Goal: Transaction & Acquisition: Obtain resource

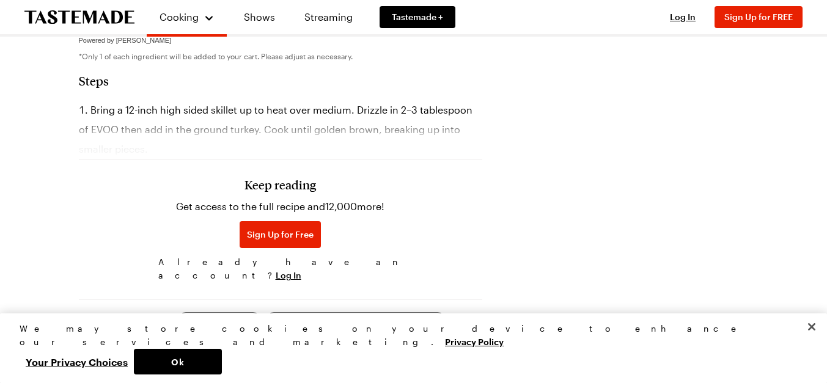
scroll to position [651, 0]
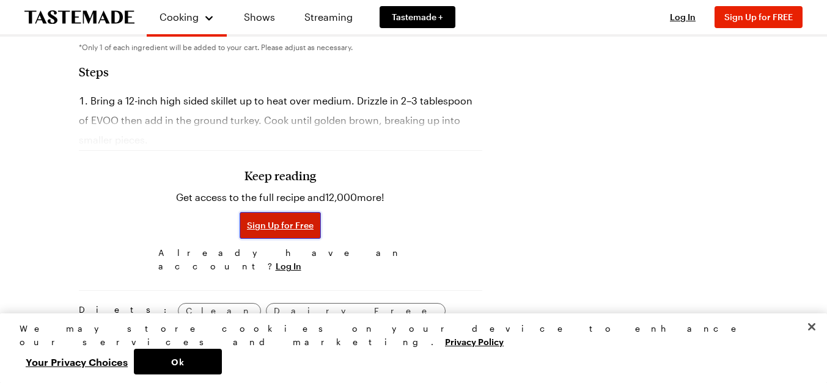
click at [259, 219] on span "Sign Up for Free" at bounding box center [280, 225] width 67 height 12
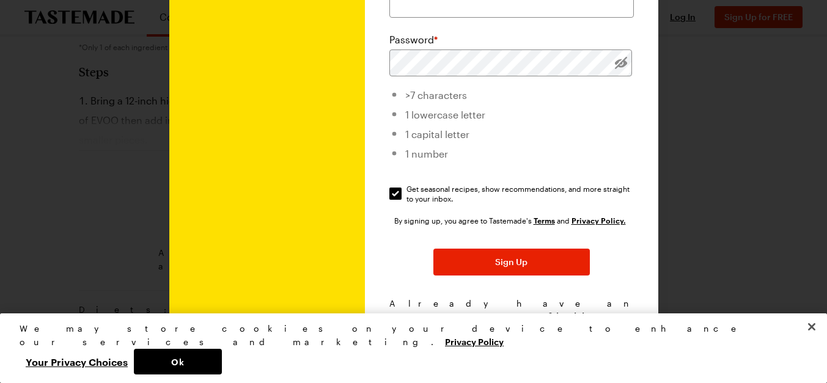
scroll to position [0, 0]
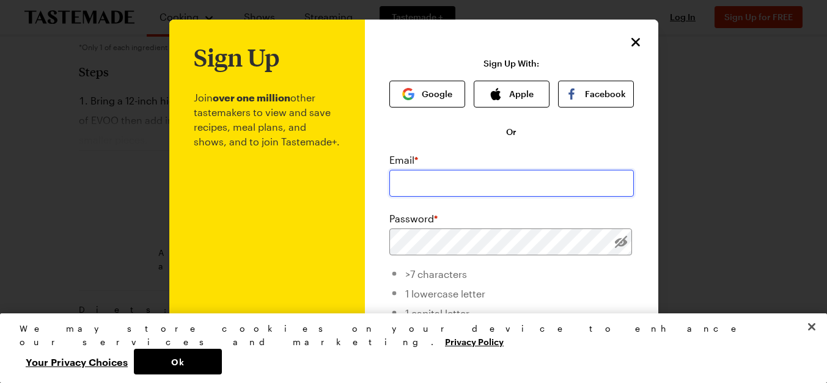
click at [445, 193] on input "email" at bounding box center [511, 183] width 244 height 27
type input "lisa.ogdie@gmail.com"
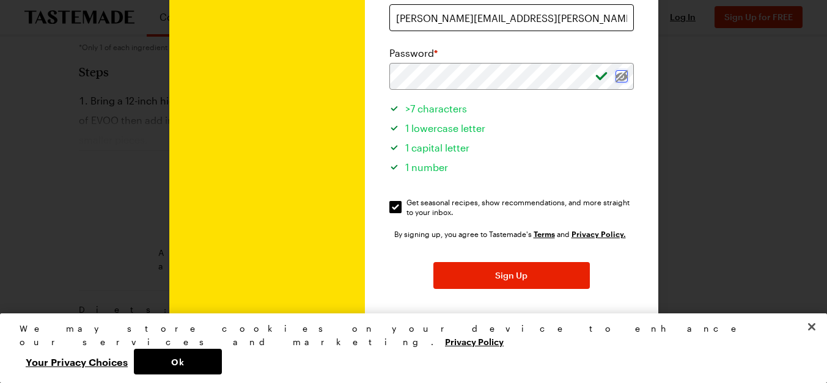
scroll to position [187, 0]
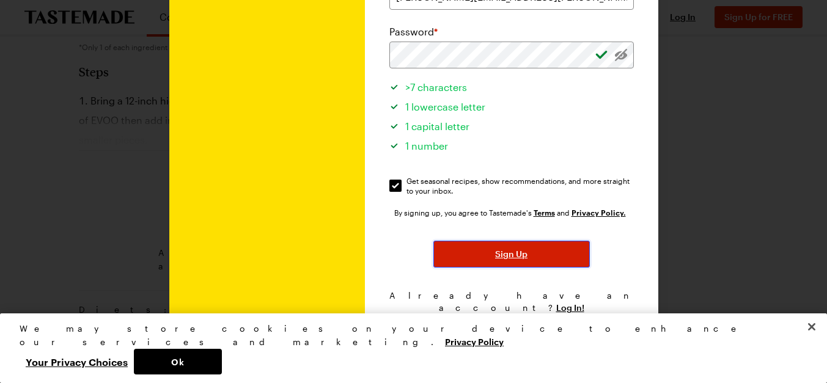
click at [523, 262] on button "Sign Up" at bounding box center [511, 254] width 156 height 27
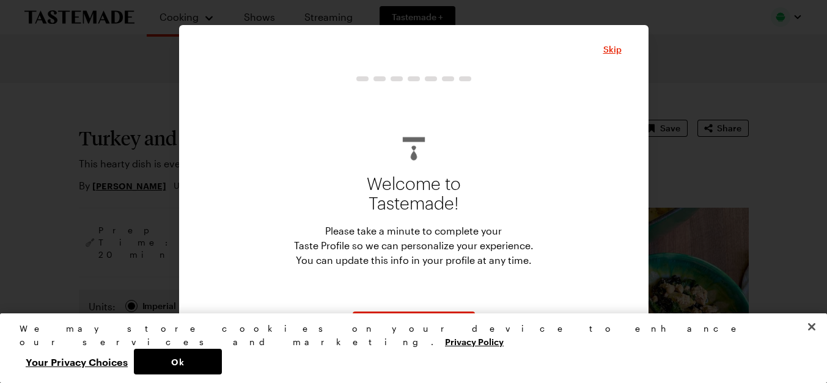
click at [556, 190] on div "Welcome to Tastemade! Please take a minute to complete your Taste Profile so we…" at bounding box center [414, 197] width 416 height 216
click at [743, 54] on div at bounding box center [413, 191] width 827 height 383
click at [222, 359] on button "Ok" at bounding box center [178, 362] width 88 height 26
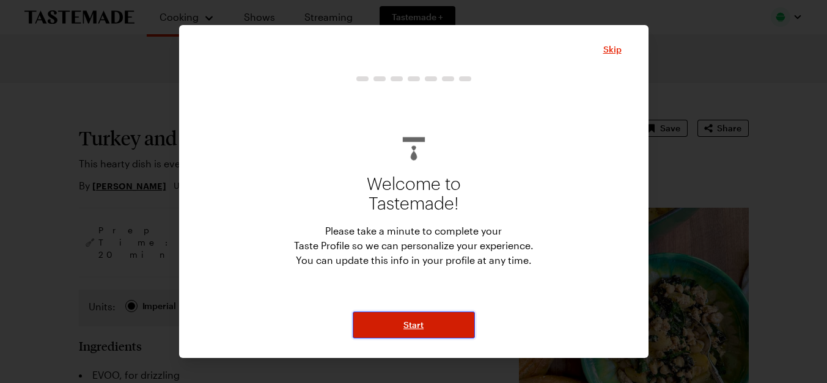
click at [425, 332] on button "Start" at bounding box center [414, 325] width 122 height 27
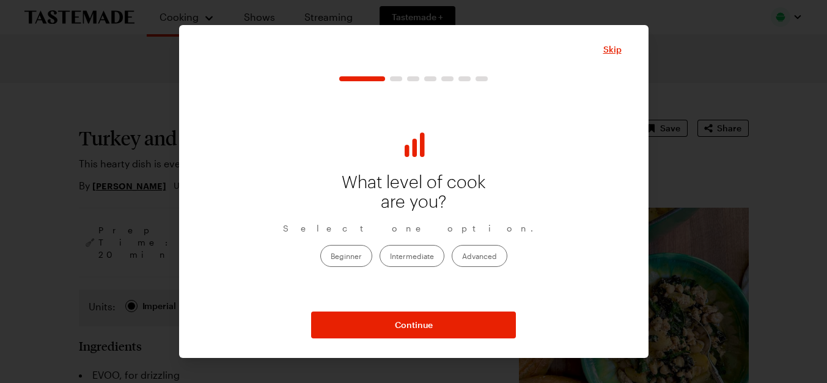
click at [344, 255] on label "Beginner" at bounding box center [346, 256] width 52 height 22
click at [331, 257] on input "Beginner" at bounding box center [331, 257] width 0 height 0
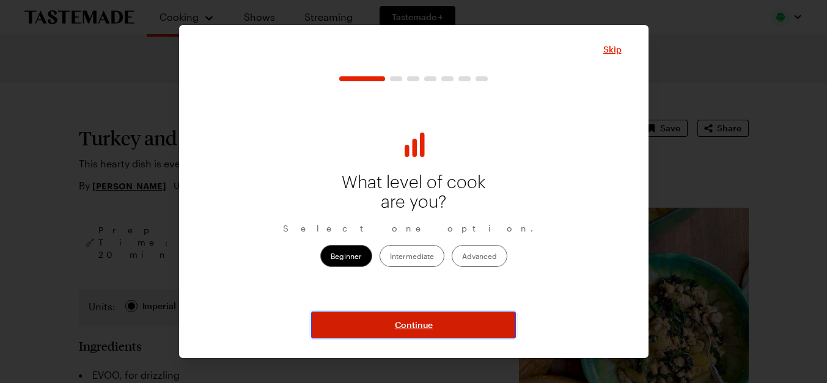
click at [394, 323] on button "Continue" at bounding box center [413, 325] width 205 height 27
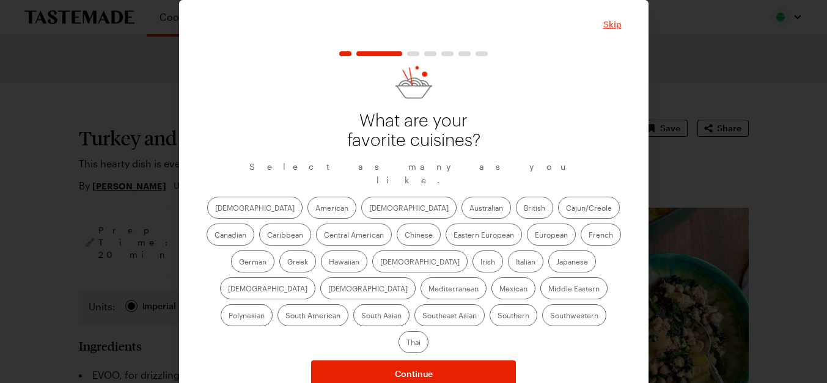
click at [611, 28] on span "Skip" at bounding box center [612, 24] width 18 height 12
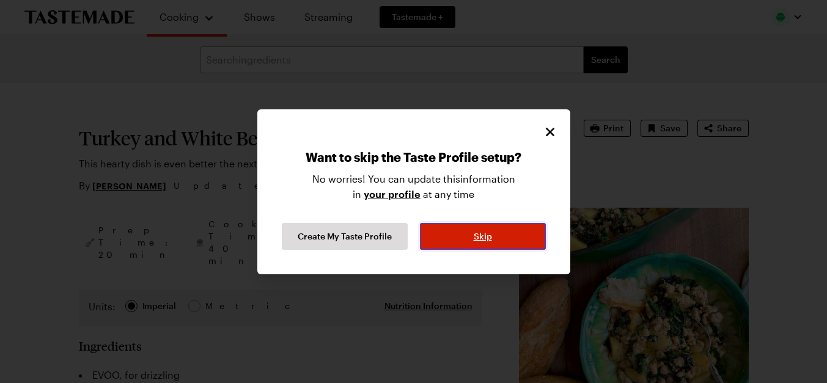
click at [461, 237] on button "Skip" at bounding box center [483, 236] width 126 height 27
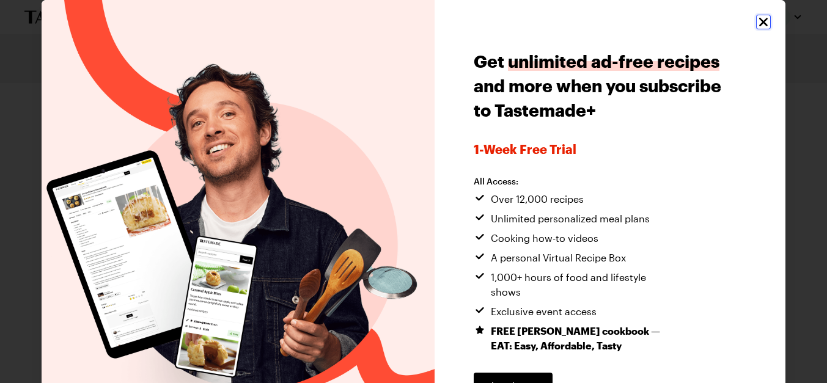
click at [766, 23] on icon "Close" at bounding box center [763, 22] width 15 height 15
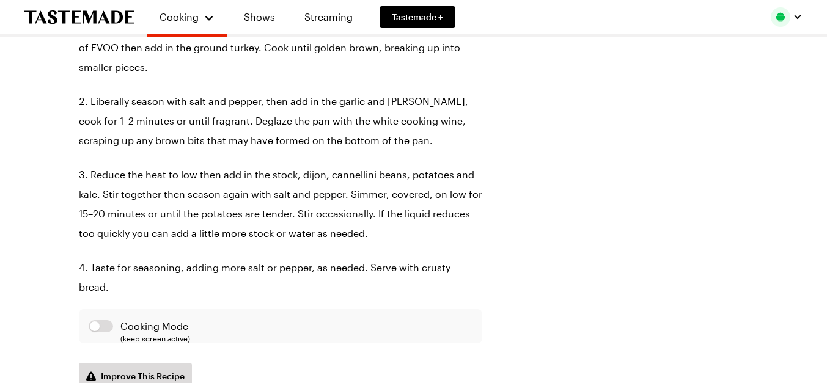
scroll to position [579, 0]
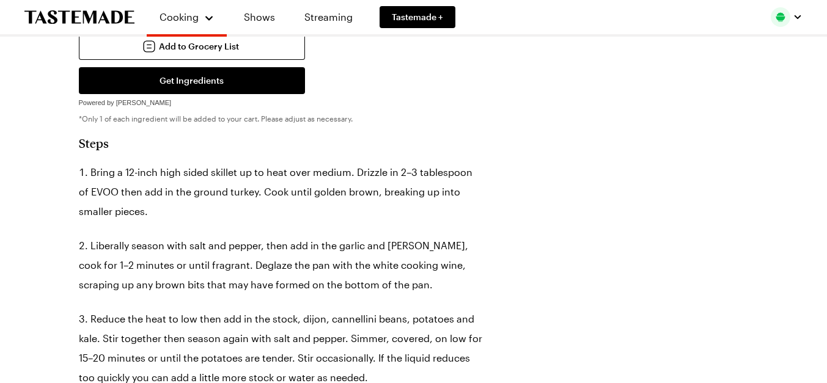
type textarea "x"
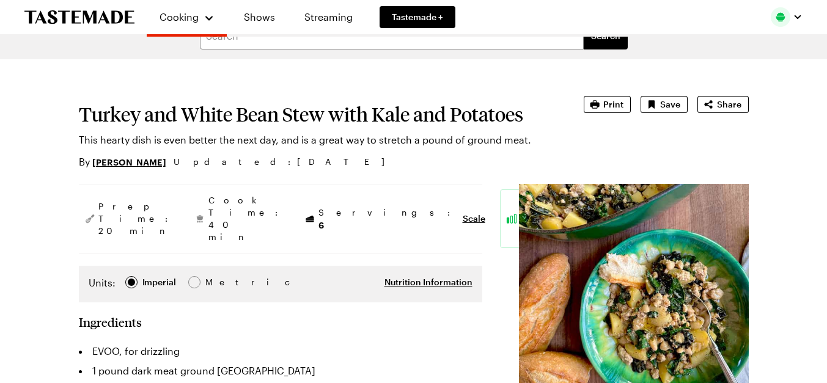
scroll to position [0, 0]
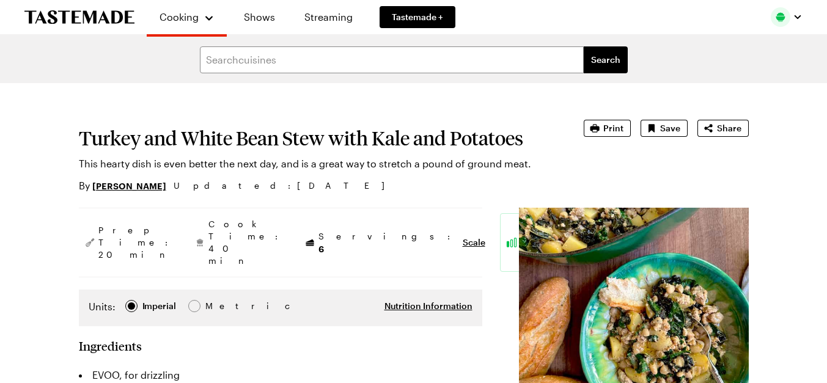
click at [609, 185] on div "Turkey and White Bean Stew with Kale and Potatoes This hearty dish is even bett…" at bounding box center [414, 156] width 670 height 73
click at [601, 126] on icon "button" at bounding box center [595, 128] width 12 height 12
